Goal: Task Accomplishment & Management: Manage account settings

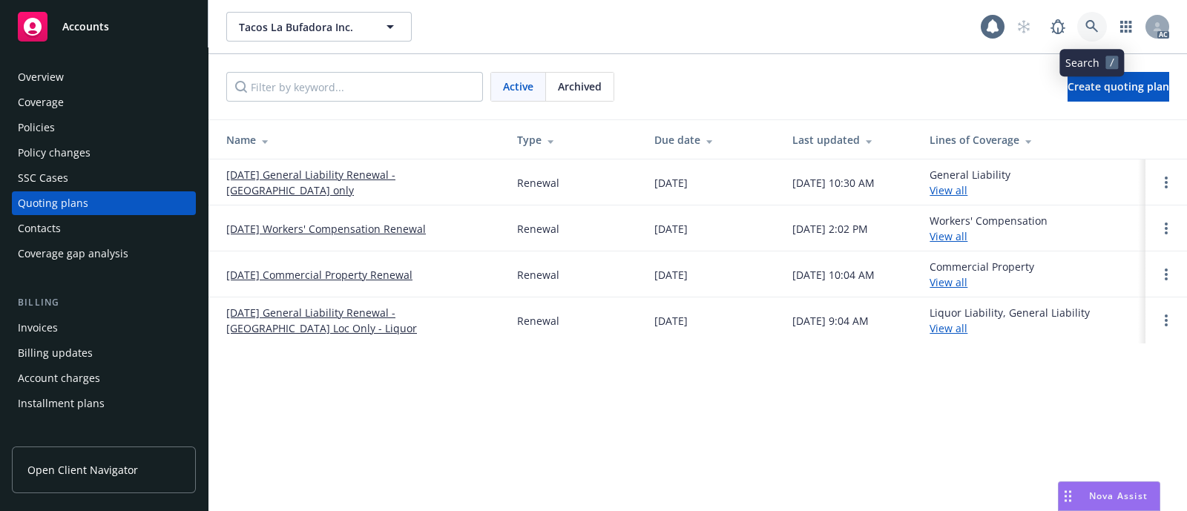
click at [1092, 19] on link at bounding box center [1092, 27] width 30 height 30
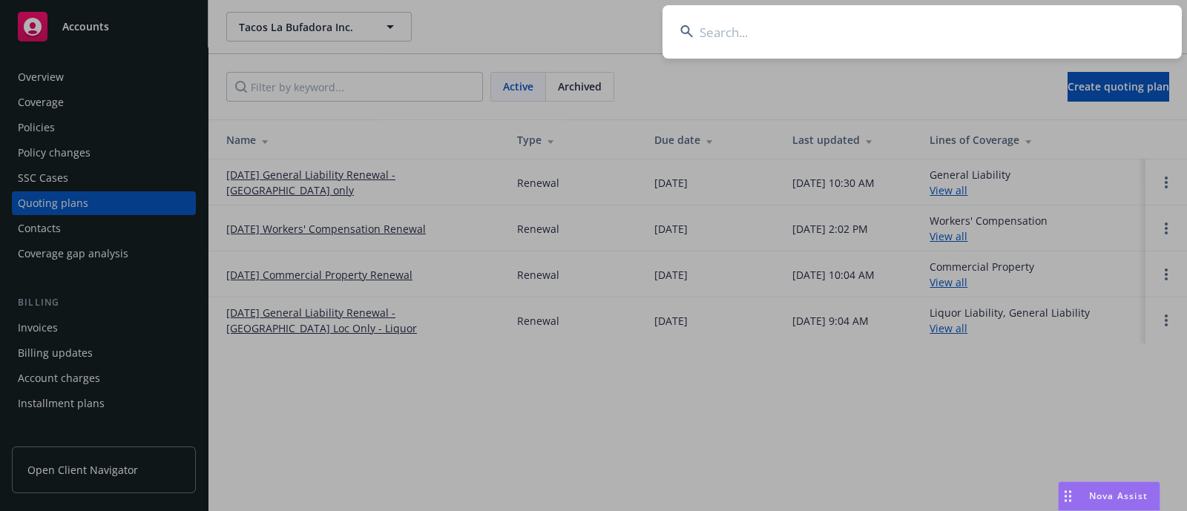
click at [863, 30] on input at bounding box center [922, 31] width 519 height 53
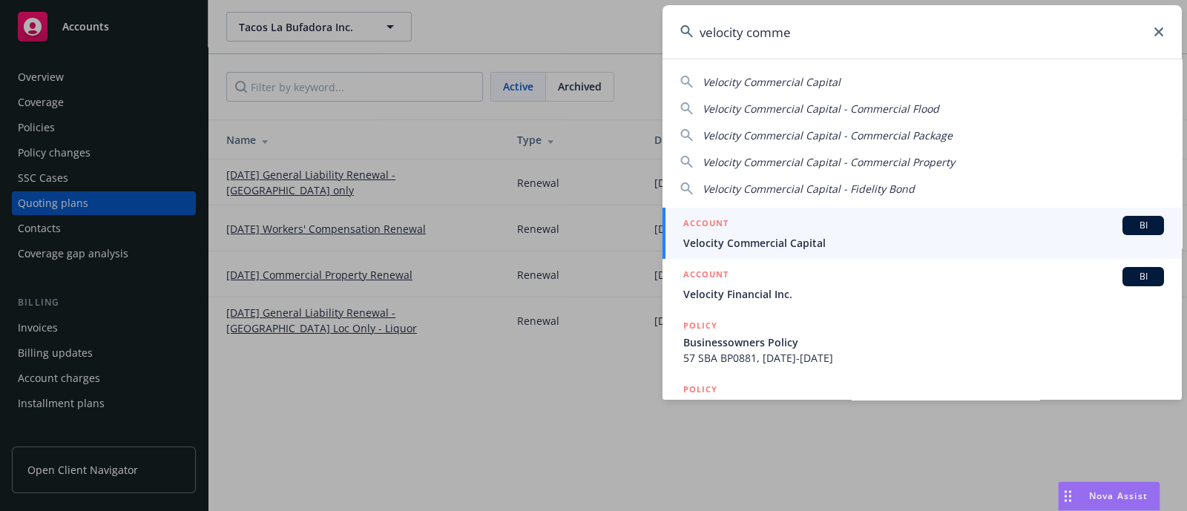
type input "velocity comme"
click at [769, 243] on span "Velocity Commercial Capital" at bounding box center [923, 243] width 481 height 16
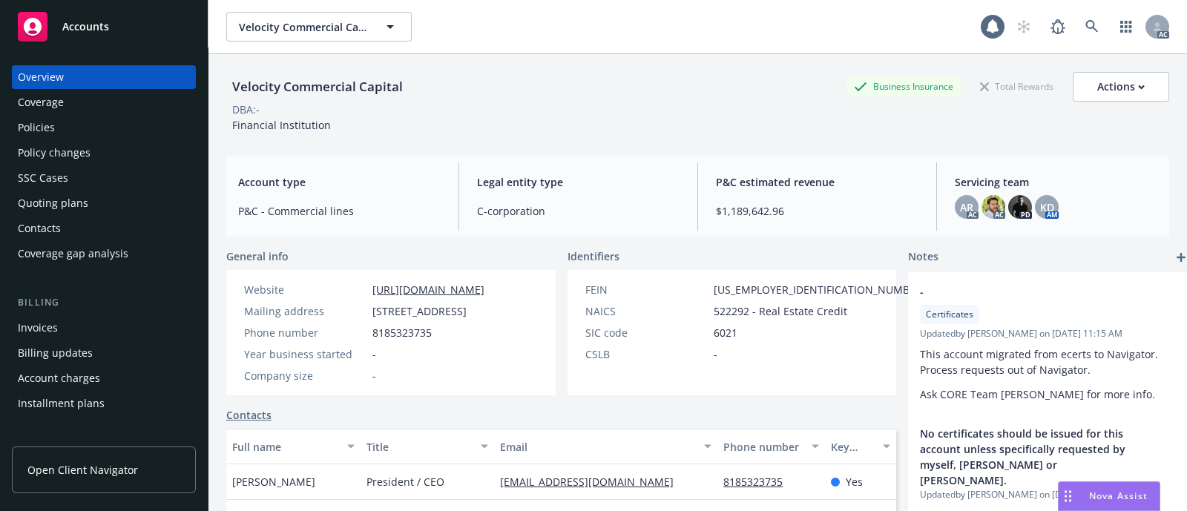
click at [56, 119] on div "Policies" at bounding box center [104, 128] width 172 height 24
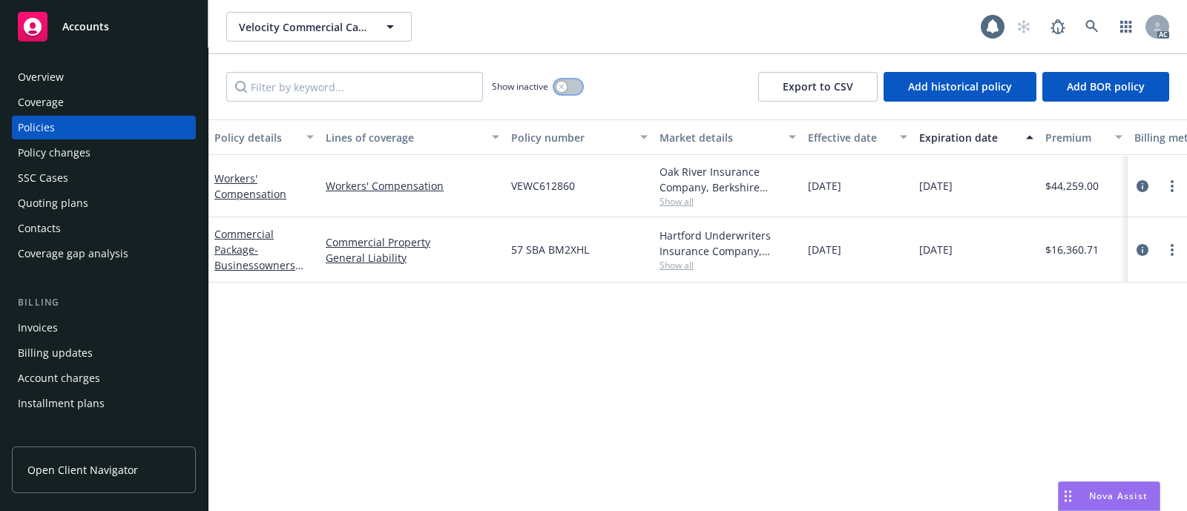
click at [571, 87] on button "button" at bounding box center [568, 86] width 28 height 15
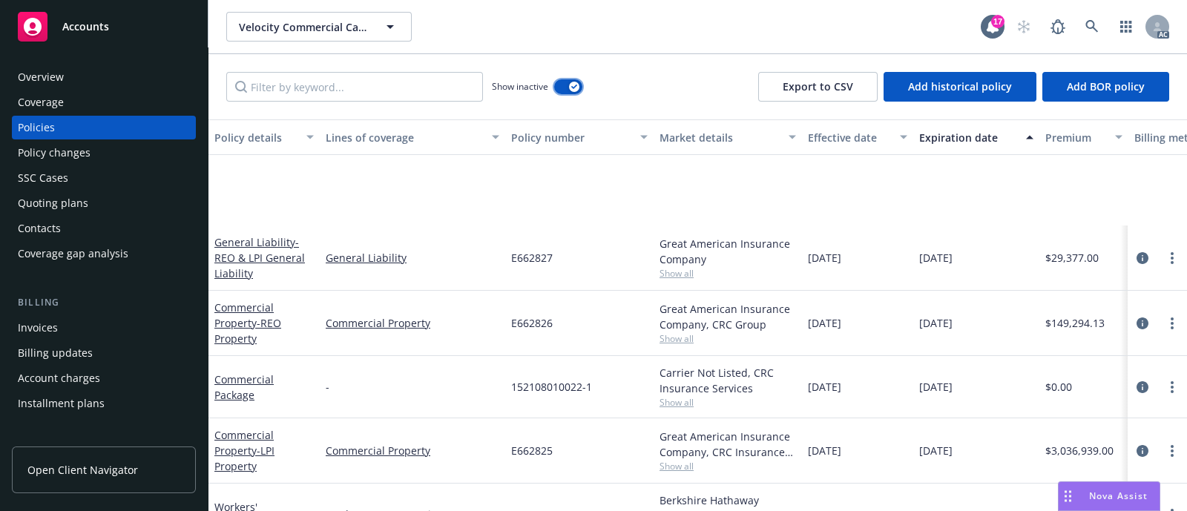
scroll to position [648, 0]
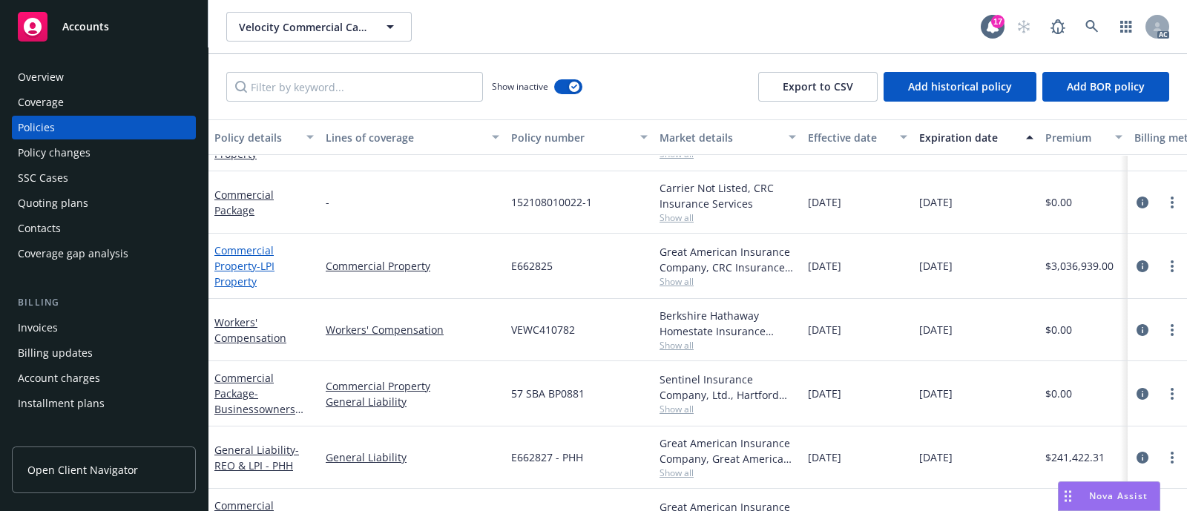
click at [244, 258] on link "Commercial Property - LPI Property" at bounding box center [244, 265] width 60 height 45
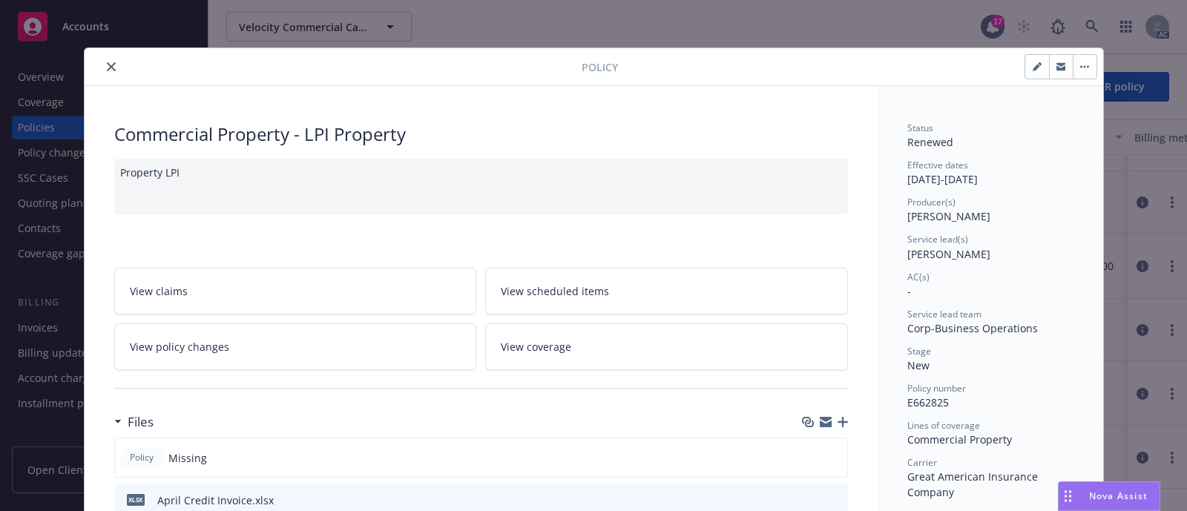
click at [107, 64] on icon "close" at bounding box center [111, 66] width 9 height 9
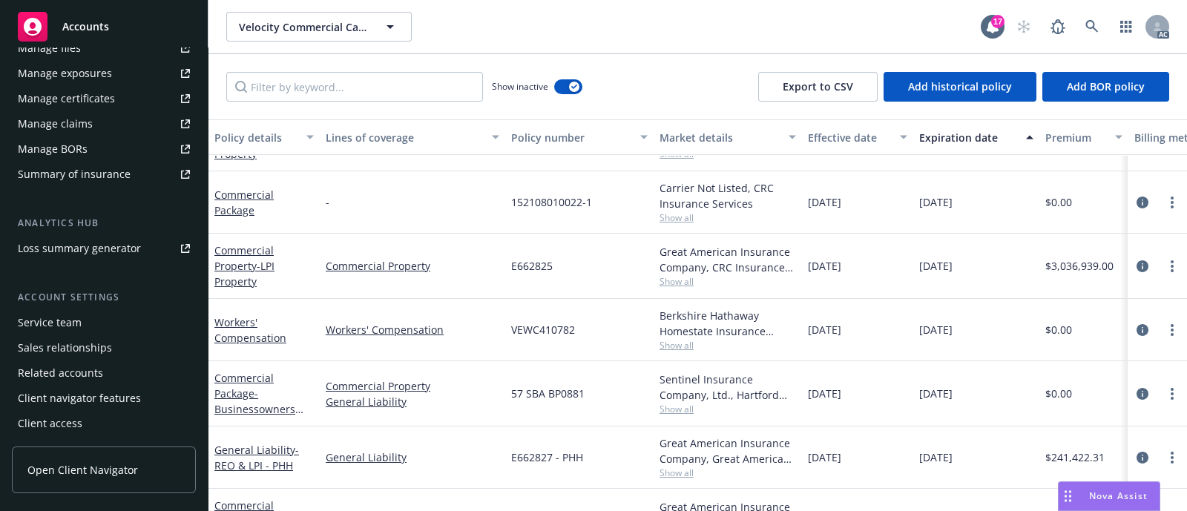
scroll to position [244, 0]
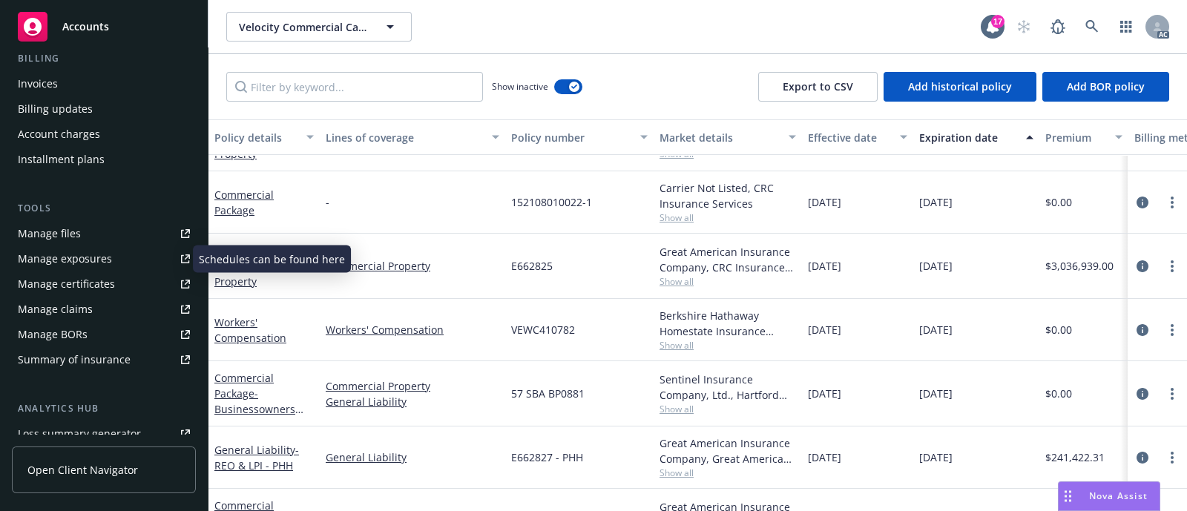
click at [75, 231] on div "Manage files" at bounding box center [49, 234] width 63 height 24
